Goal: Information Seeking & Learning: Learn about a topic

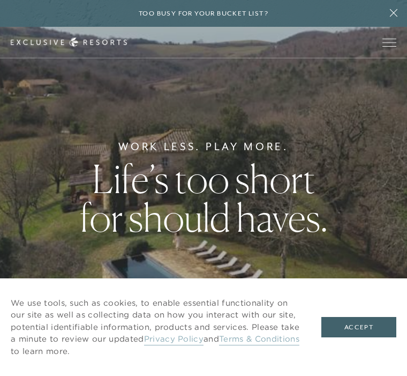
click at [359, 328] on button "Accept" at bounding box center [359, 327] width 75 height 20
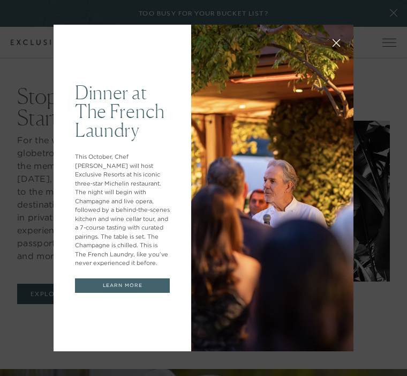
click at [324, 29] on button at bounding box center [337, 42] width 26 height 26
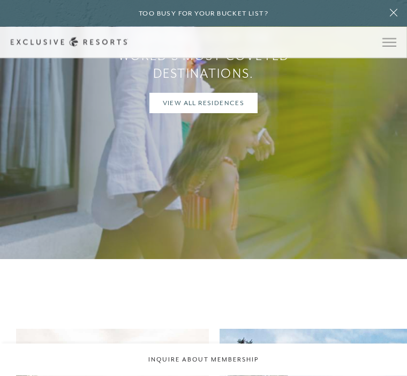
scroll to position [842, 0]
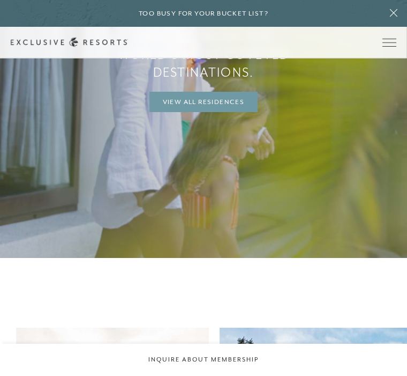
click at [179, 112] on link "View All Residences" at bounding box center [204, 102] width 109 height 20
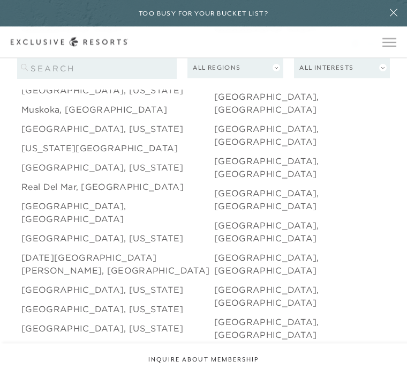
scroll to position [1384, 0]
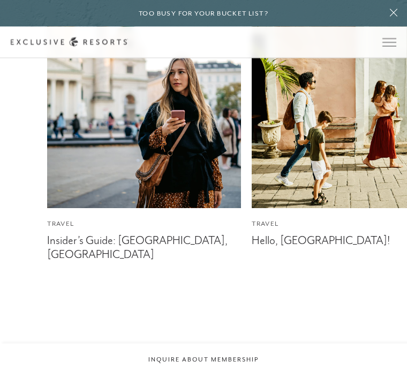
scroll to position [1997, 0]
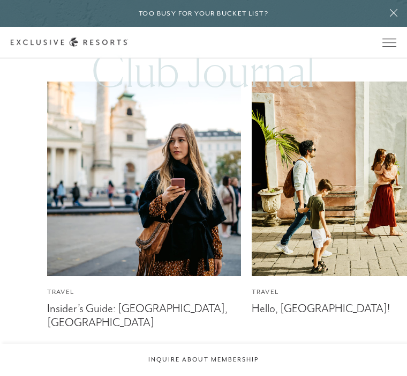
click at [98, 243] on img at bounding box center [144, 178] width 213 height 213
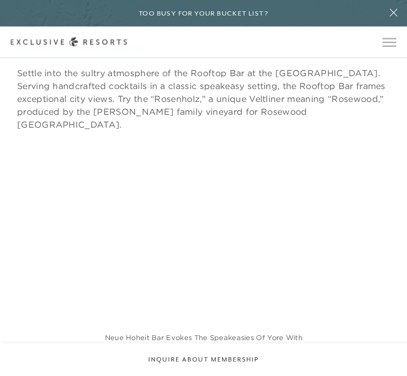
scroll to position [3430, 0]
